Goal: Transaction & Acquisition: Purchase product/service

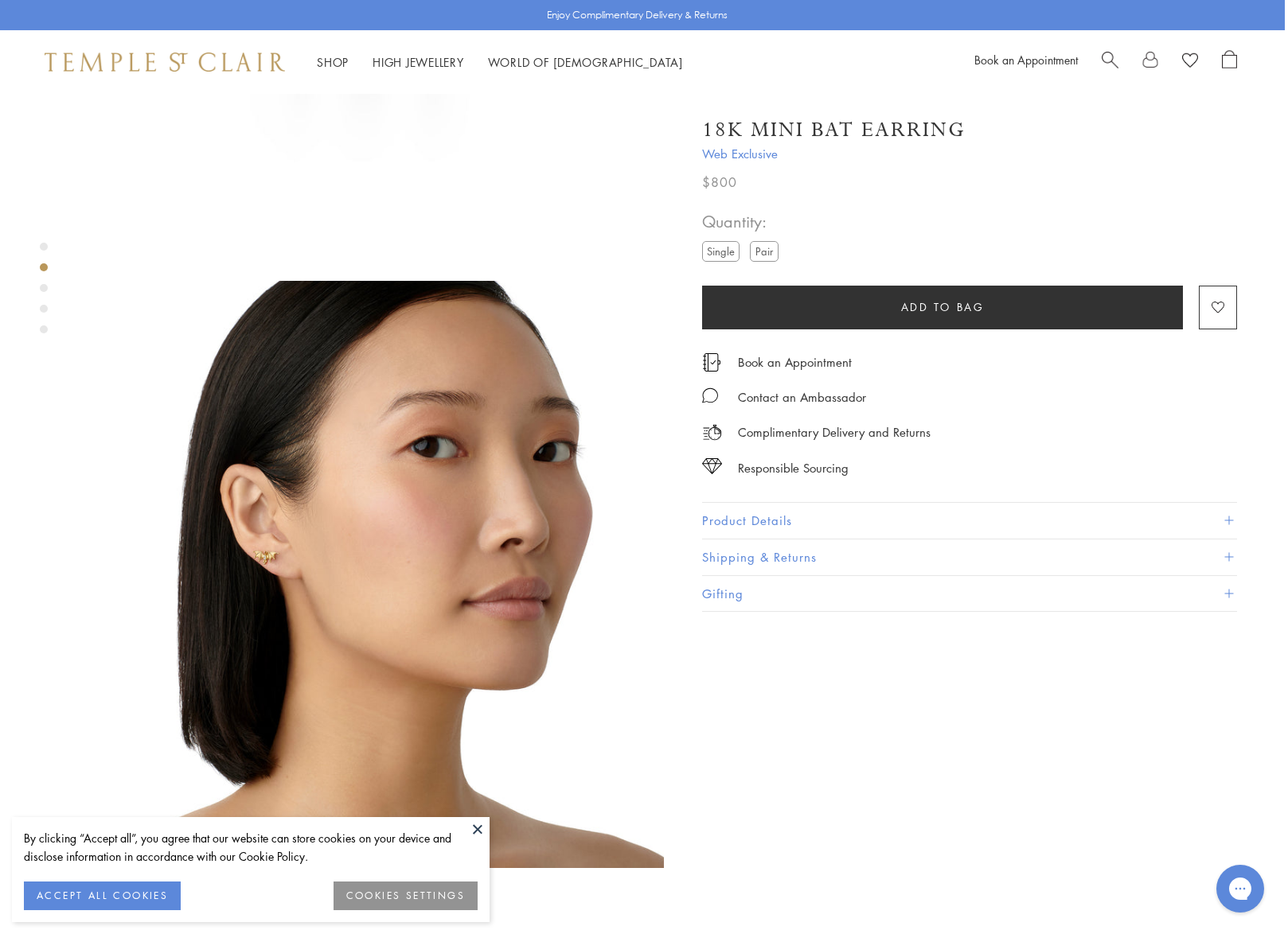
scroll to position [424, 3]
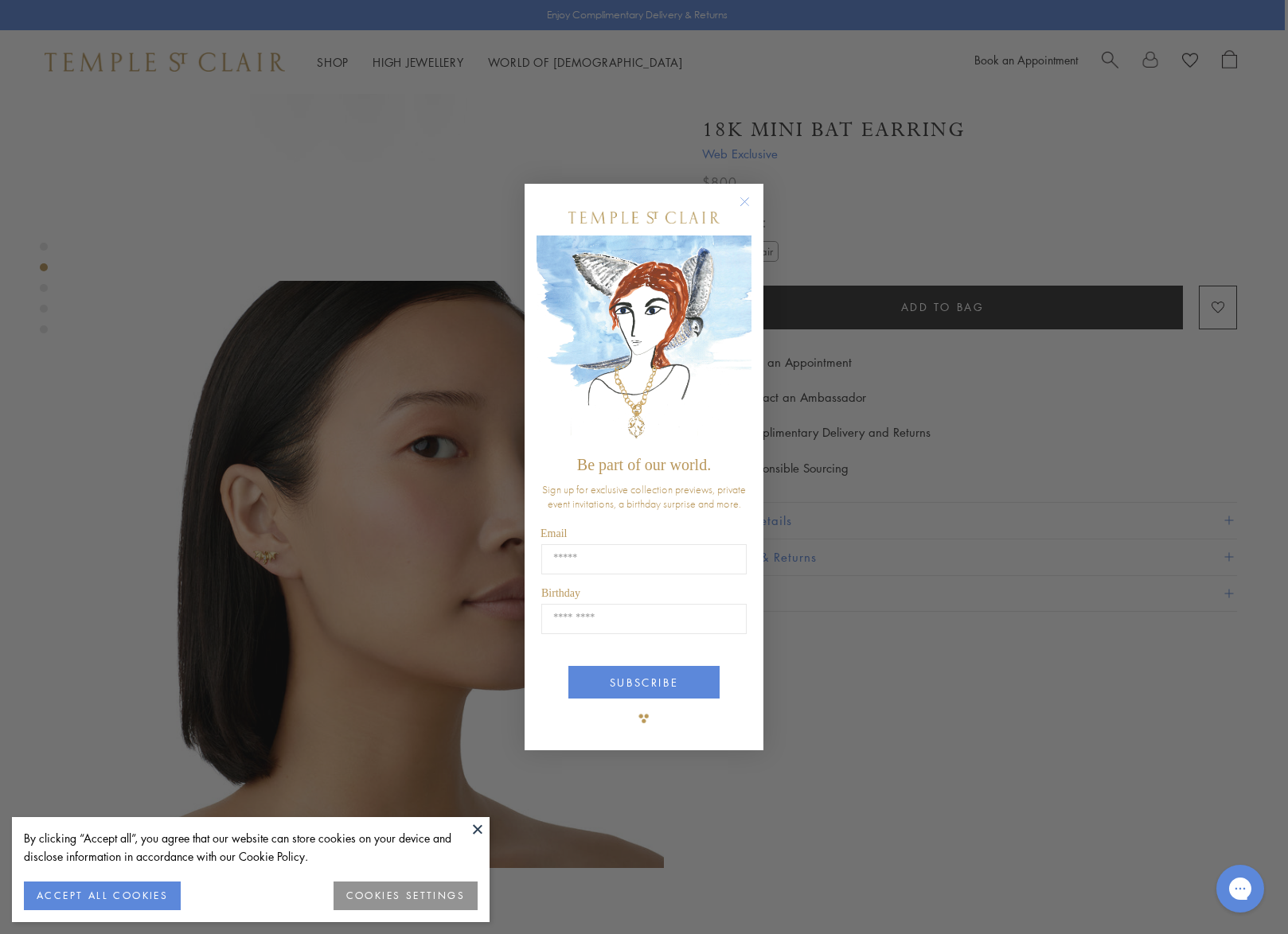
click at [740, 202] on circle "Close dialog" at bounding box center [745, 202] width 19 height 19
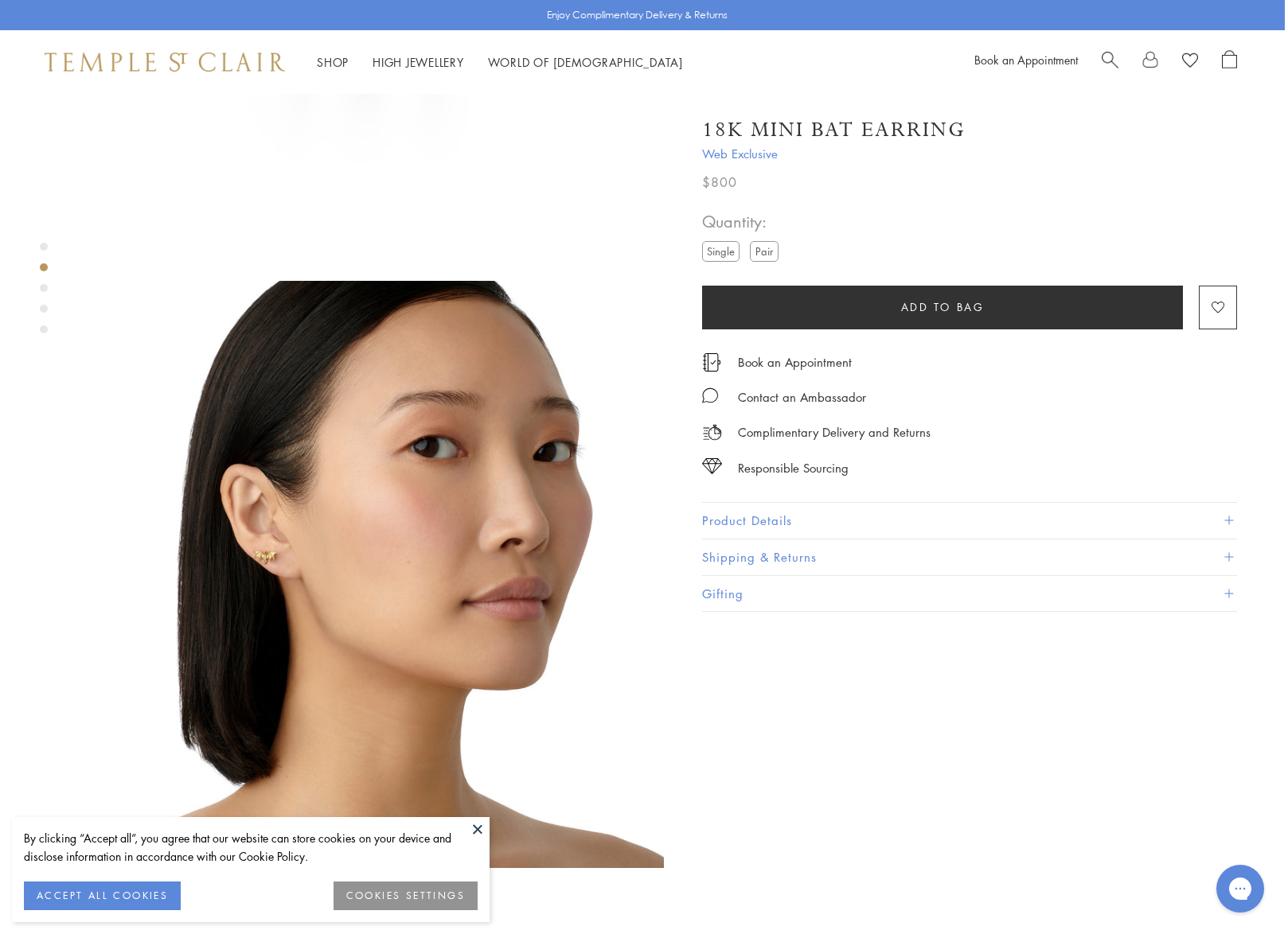
click at [763, 244] on label "Pair" at bounding box center [763, 250] width 28 height 20
click at [476, 828] on button at bounding box center [478, 829] width 24 height 24
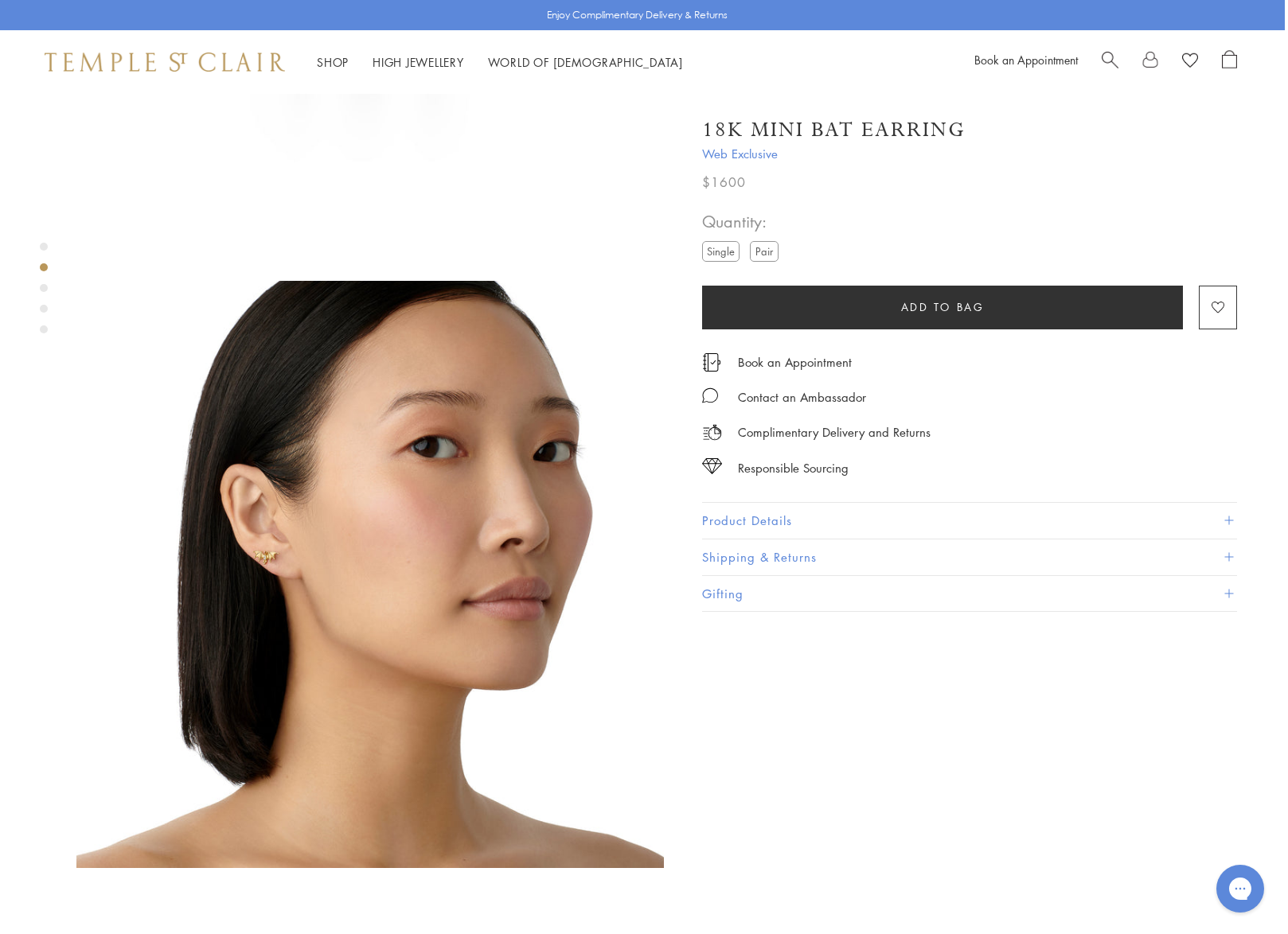
click at [305, 531] on img at bounding box center [370, 575] width 588 height 587
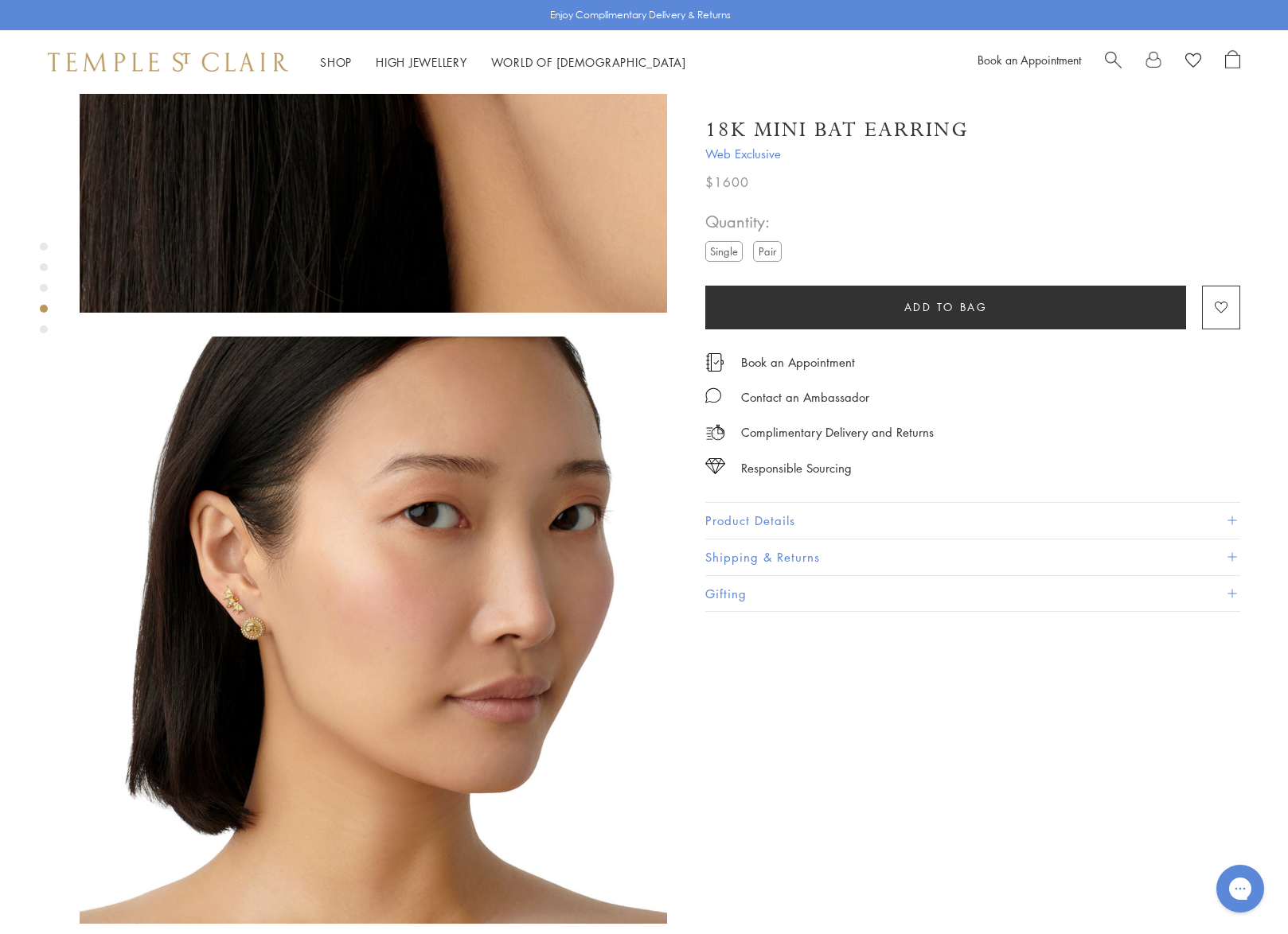
scroll to position [1590, 2]
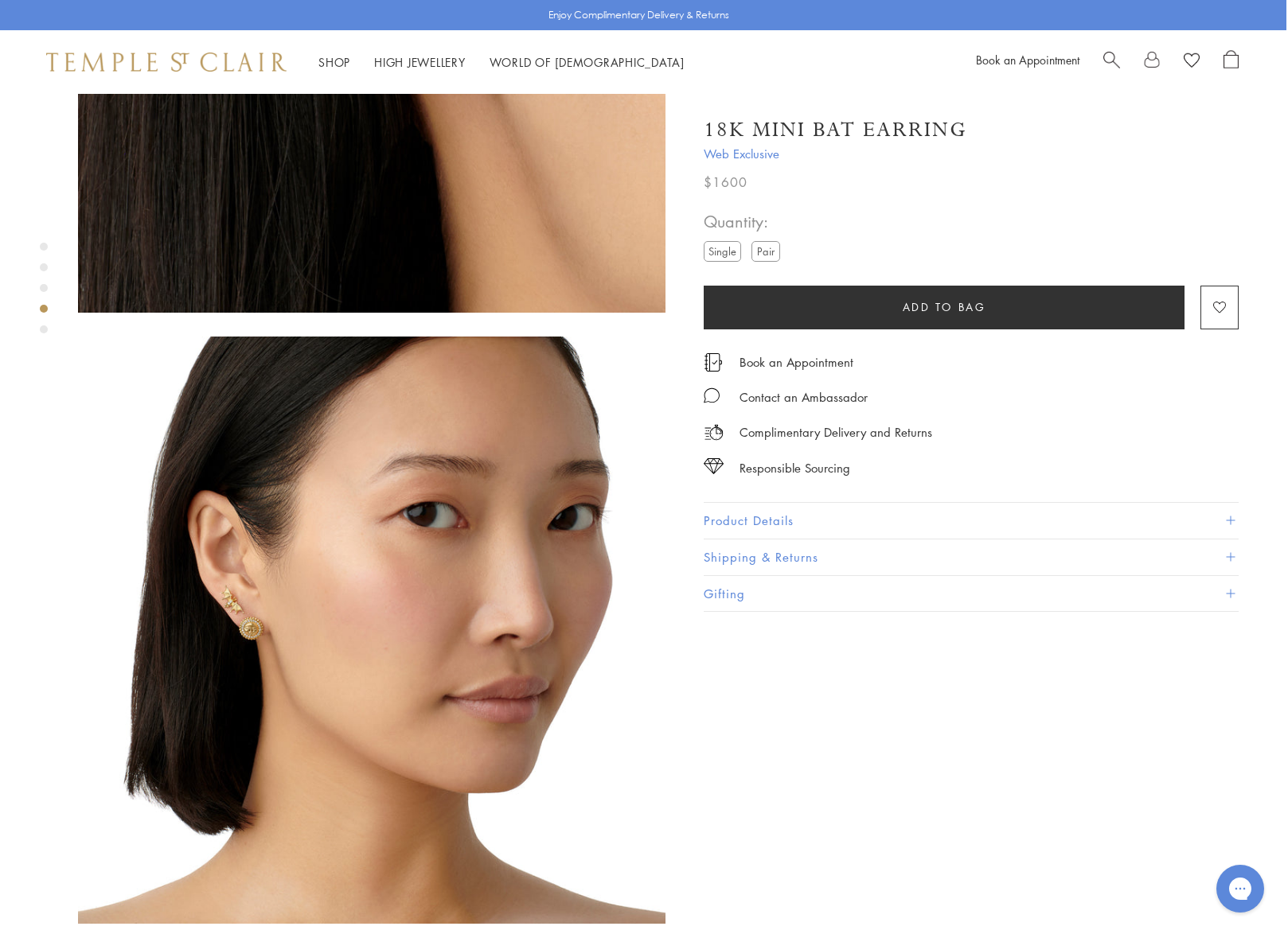
click at [740, 509] on button "Product Details" at bounding box center [971, 521] width 535 height 36
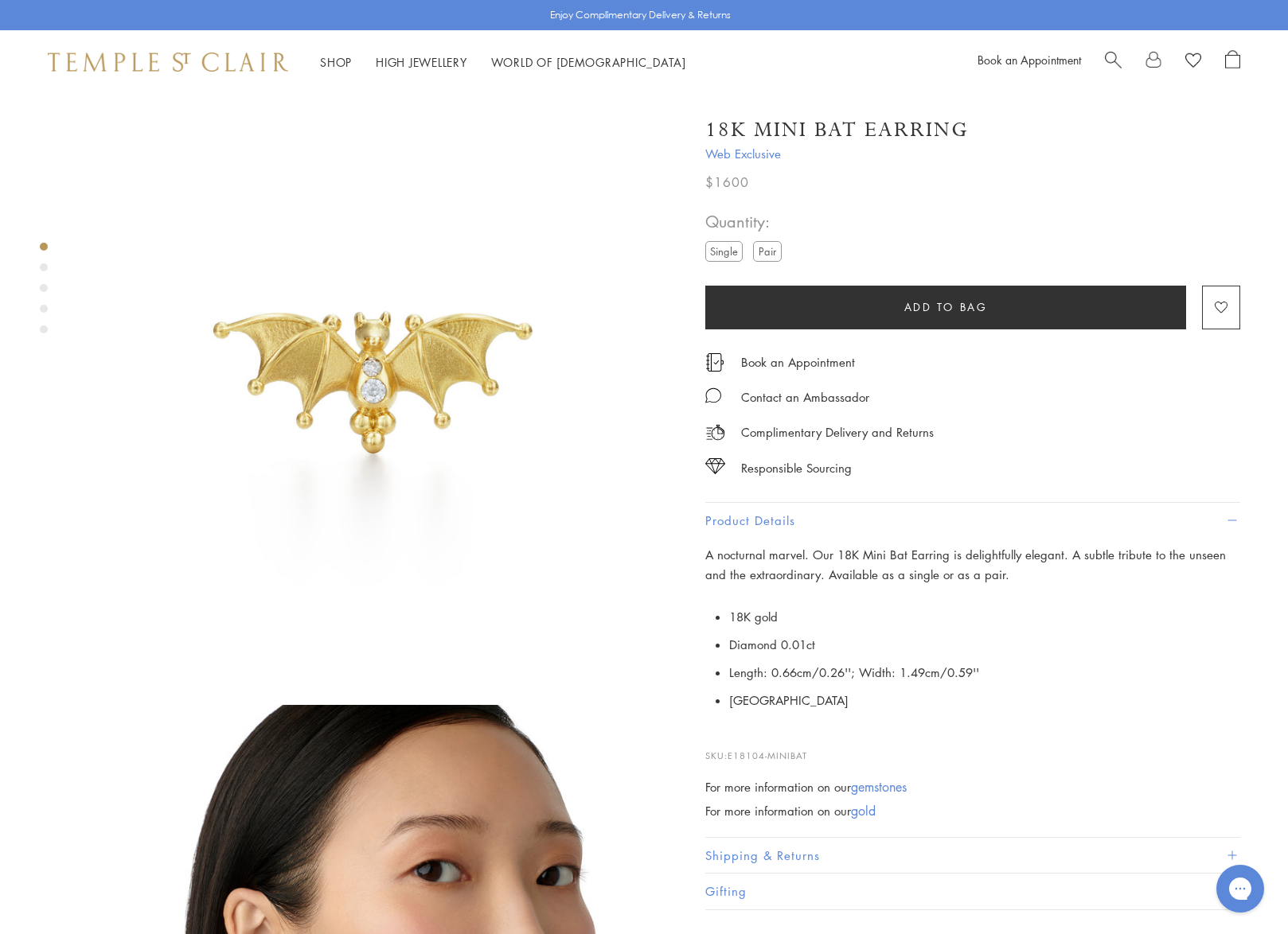
scroll to position [0, 0]
click at [712, 244] on label "Single" at bounding box center [724, 250] width 37 height 20
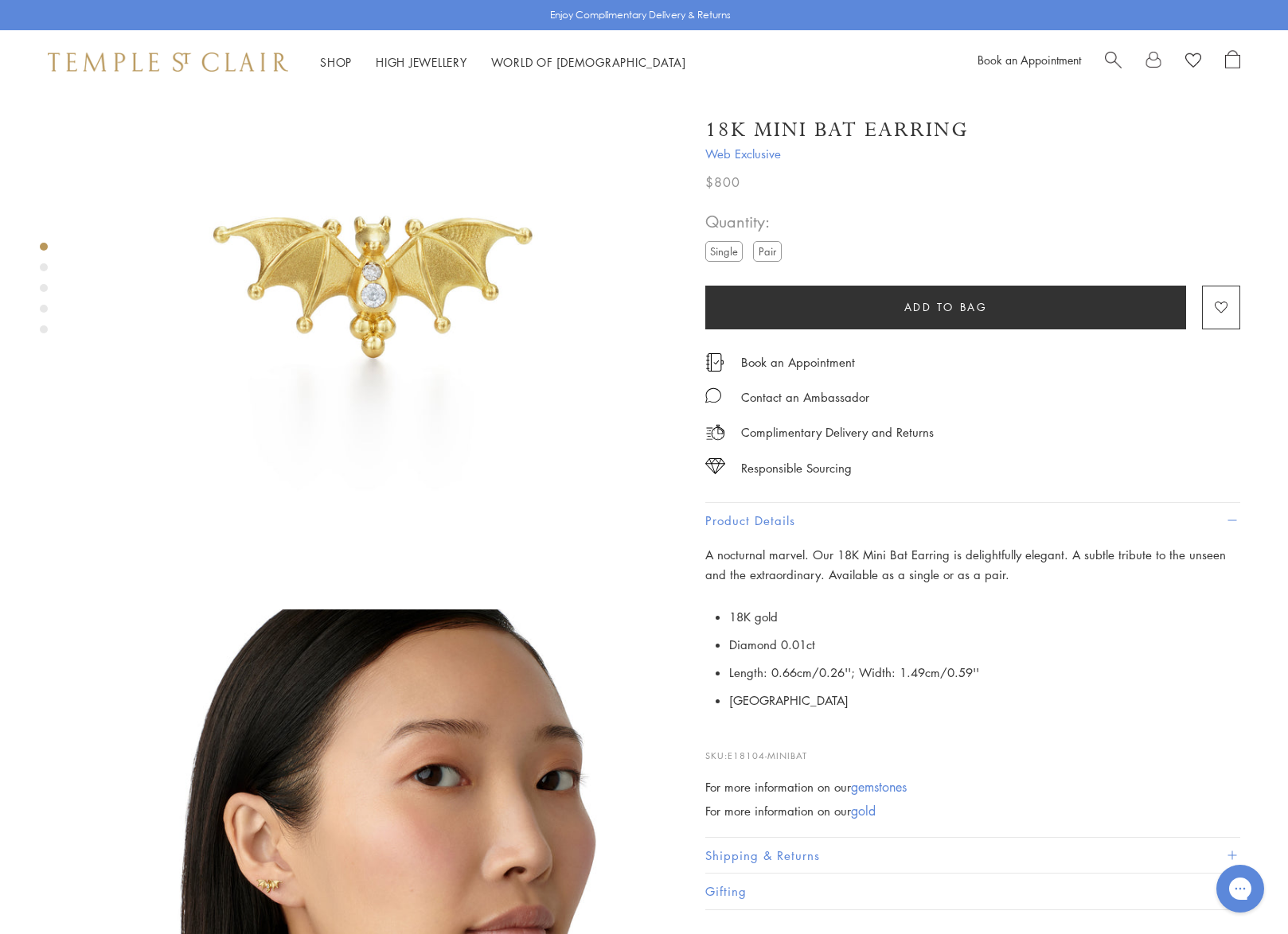
scroll to position [98, 0]
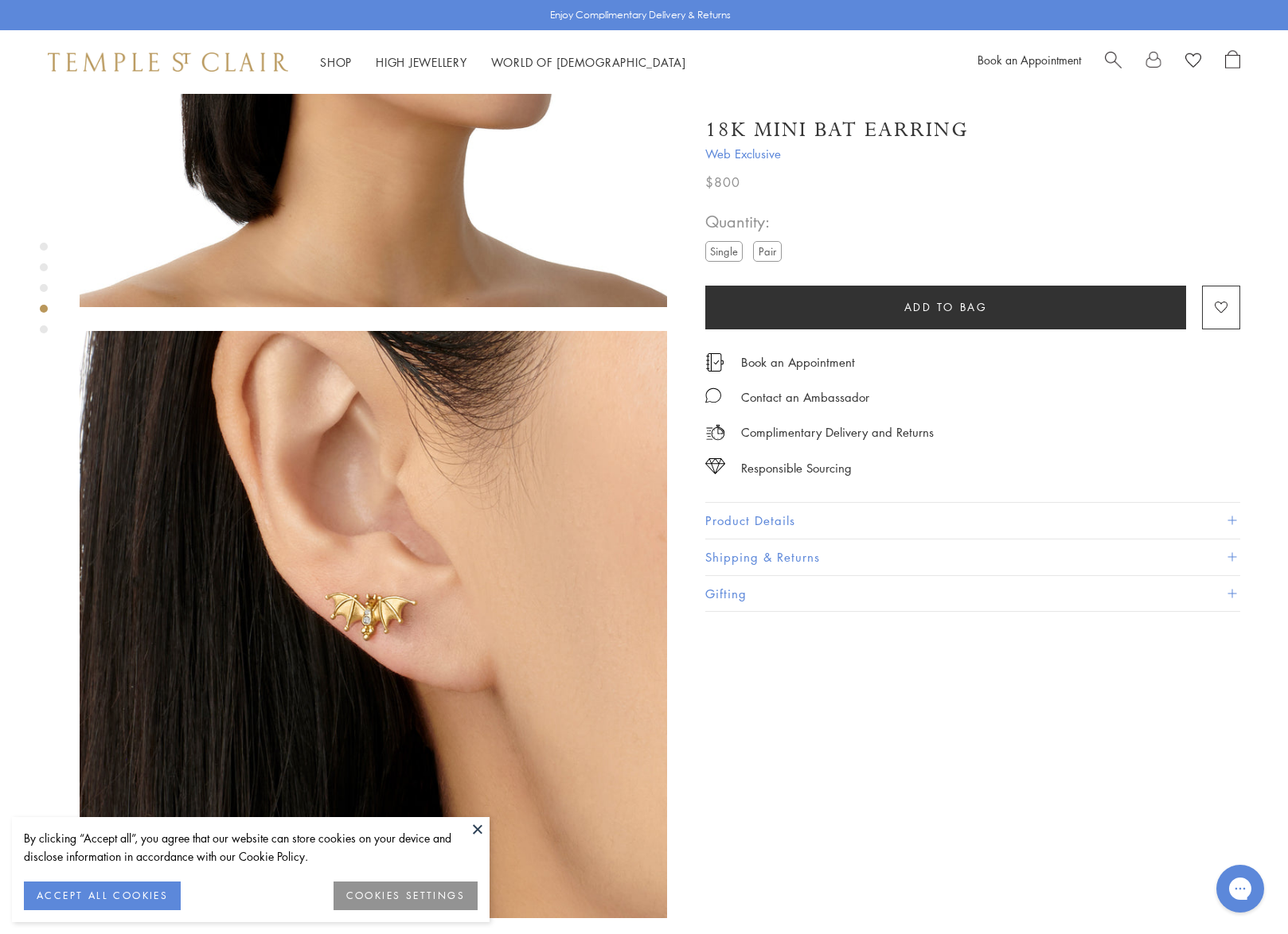
scroll to position [810, 0]
